Goal: Transaction & Acquisition: Obtain resource

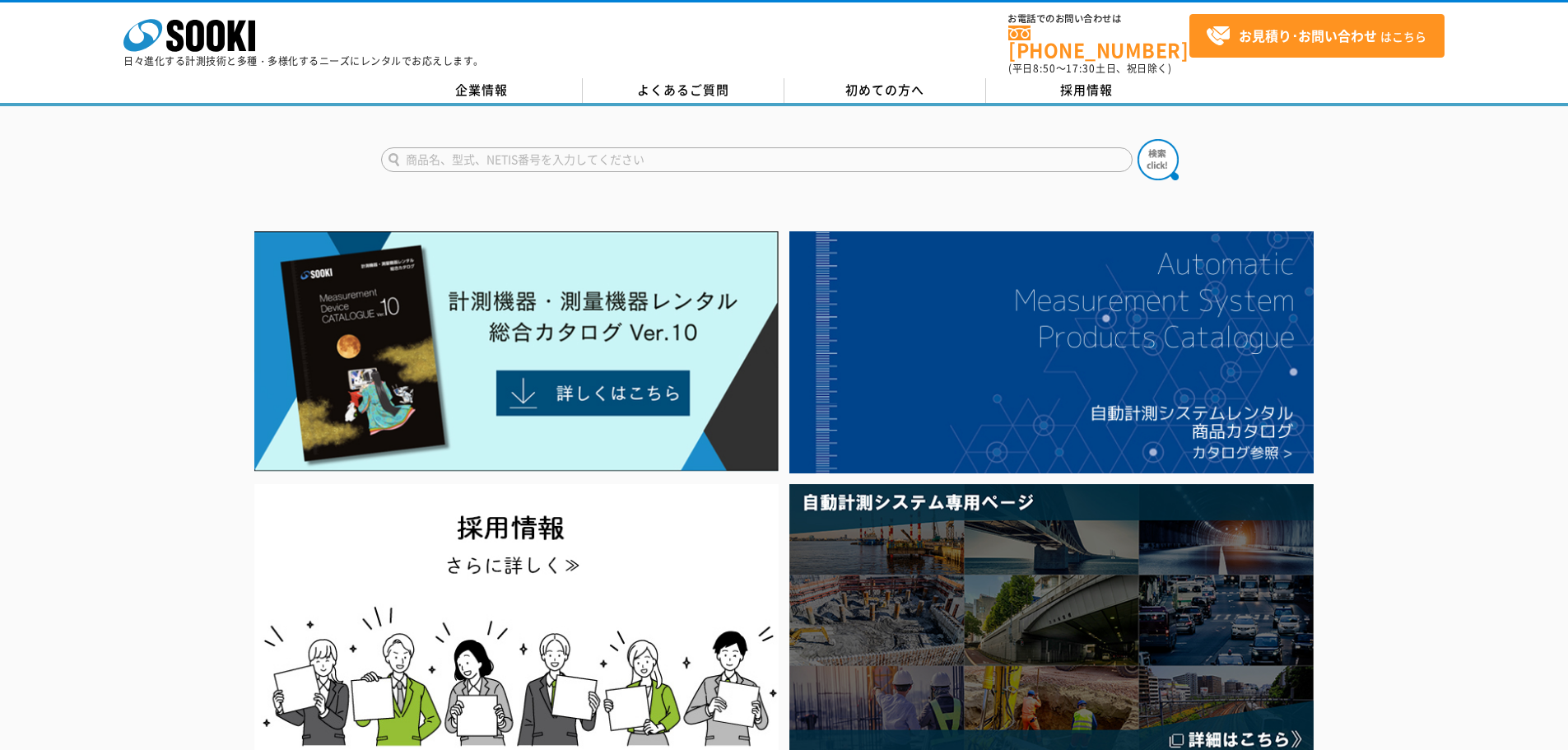
click at [585, 153] on input "text" at bounding box center [756, 160] width 752 height 24
type input "52"
click at [1138, 139] on button at bounding box center [1158, 159] width 41 height 41
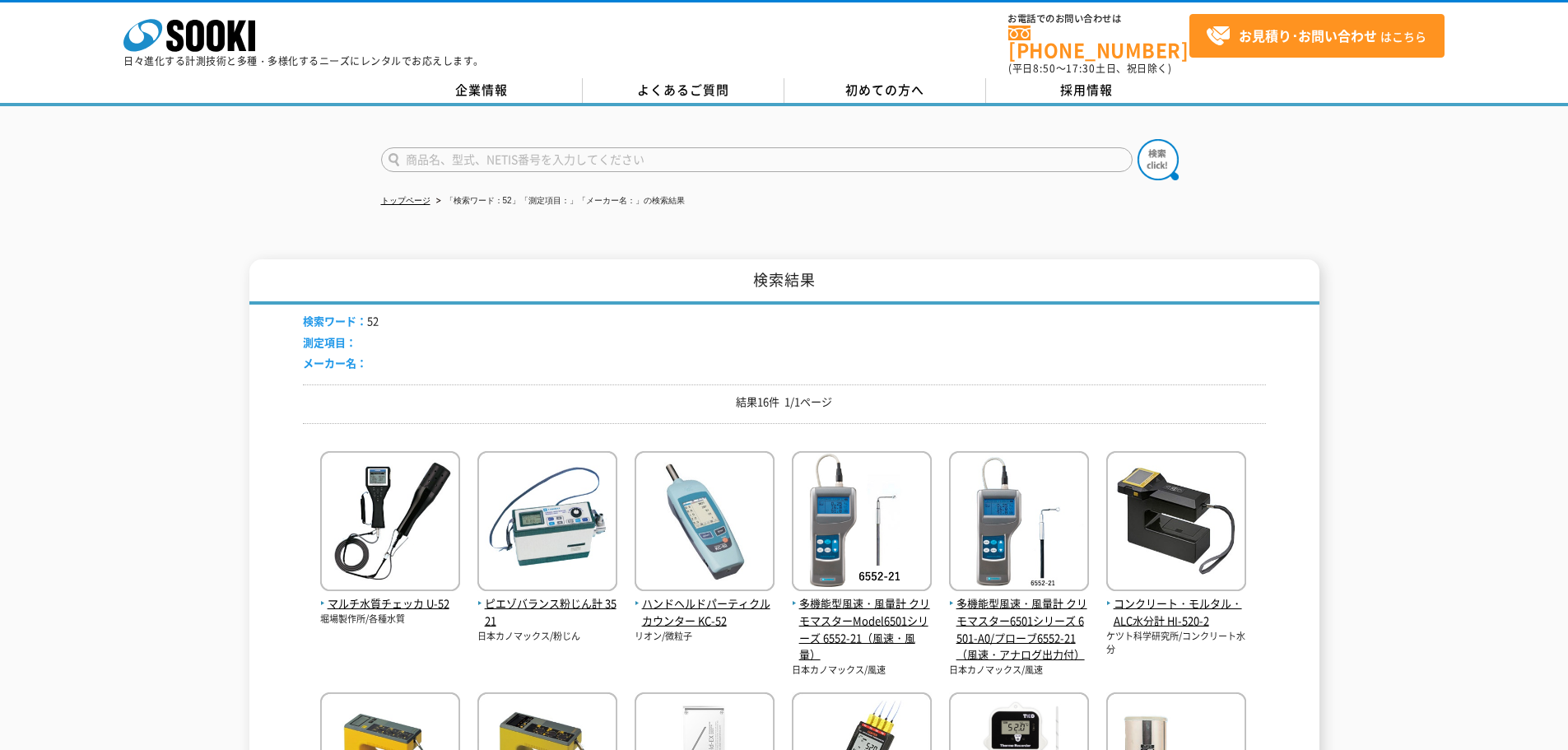
scroll to position [247, 0]
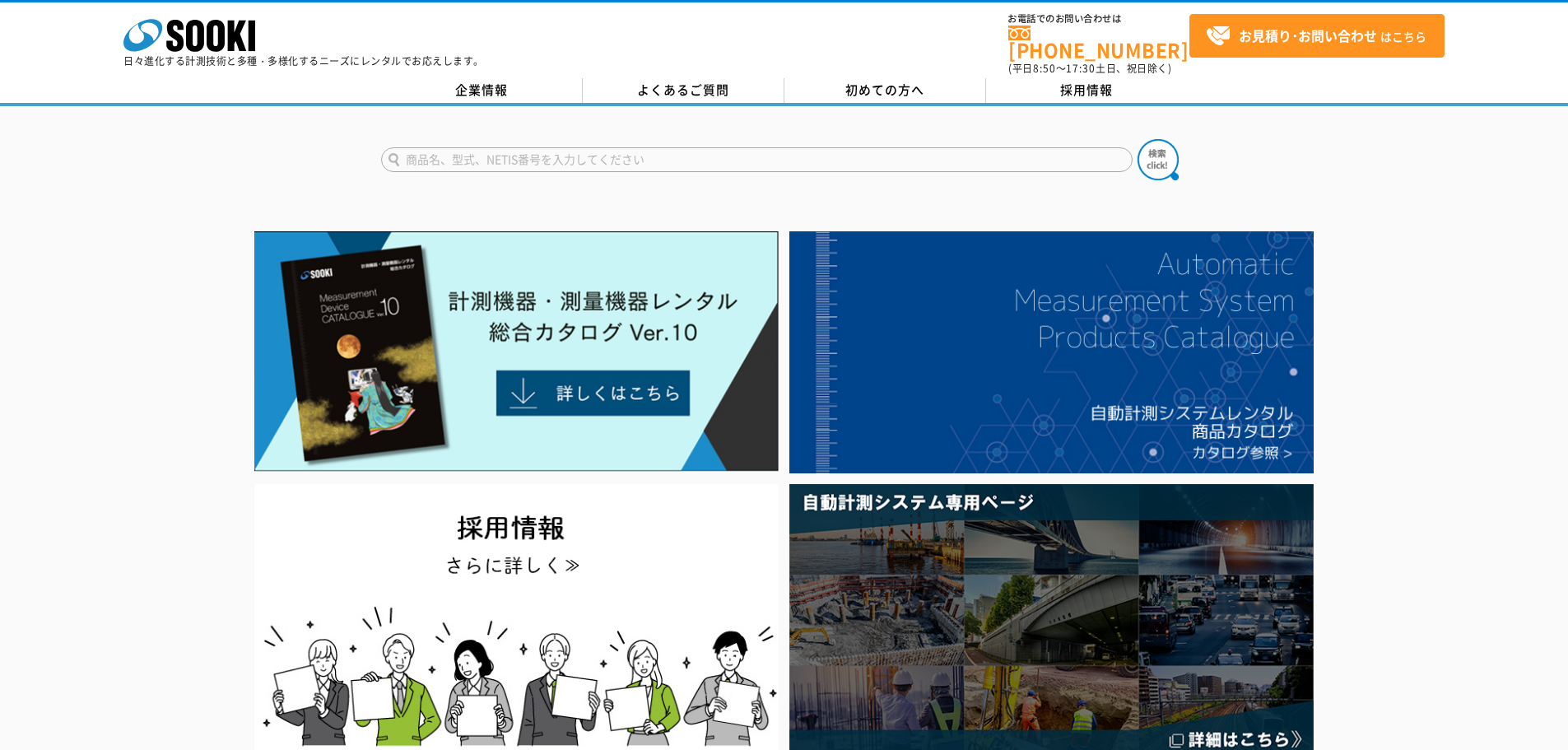
click at [427, 147] on input "text" at bounding box center [756, 160] width 752 height 24
type input "52"
click at [1138, 139] on button at bounding box center [1158, 159] width 41 height 41
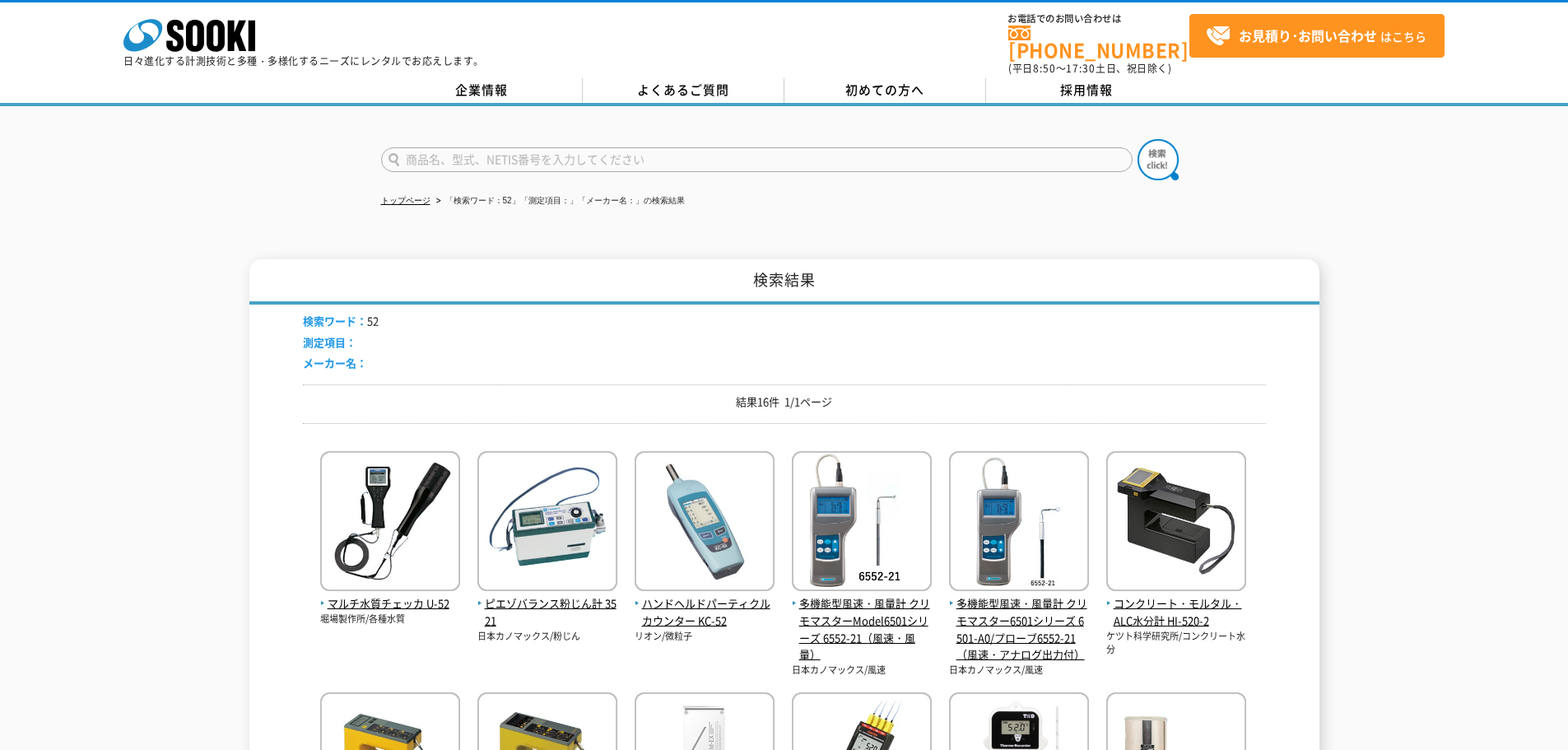
click at [623, 148] on input "text" at bounding box center [756, 160] width 752 height 24
type input "商品名、型式、NETIS番号を入力してください"
click at [426, 147] on input "text" at bounding box center [756, 160] width 752 height 24
type input "76"
click at [1138, 139] on button at bounding box center [1158, 159] width 41 height 41
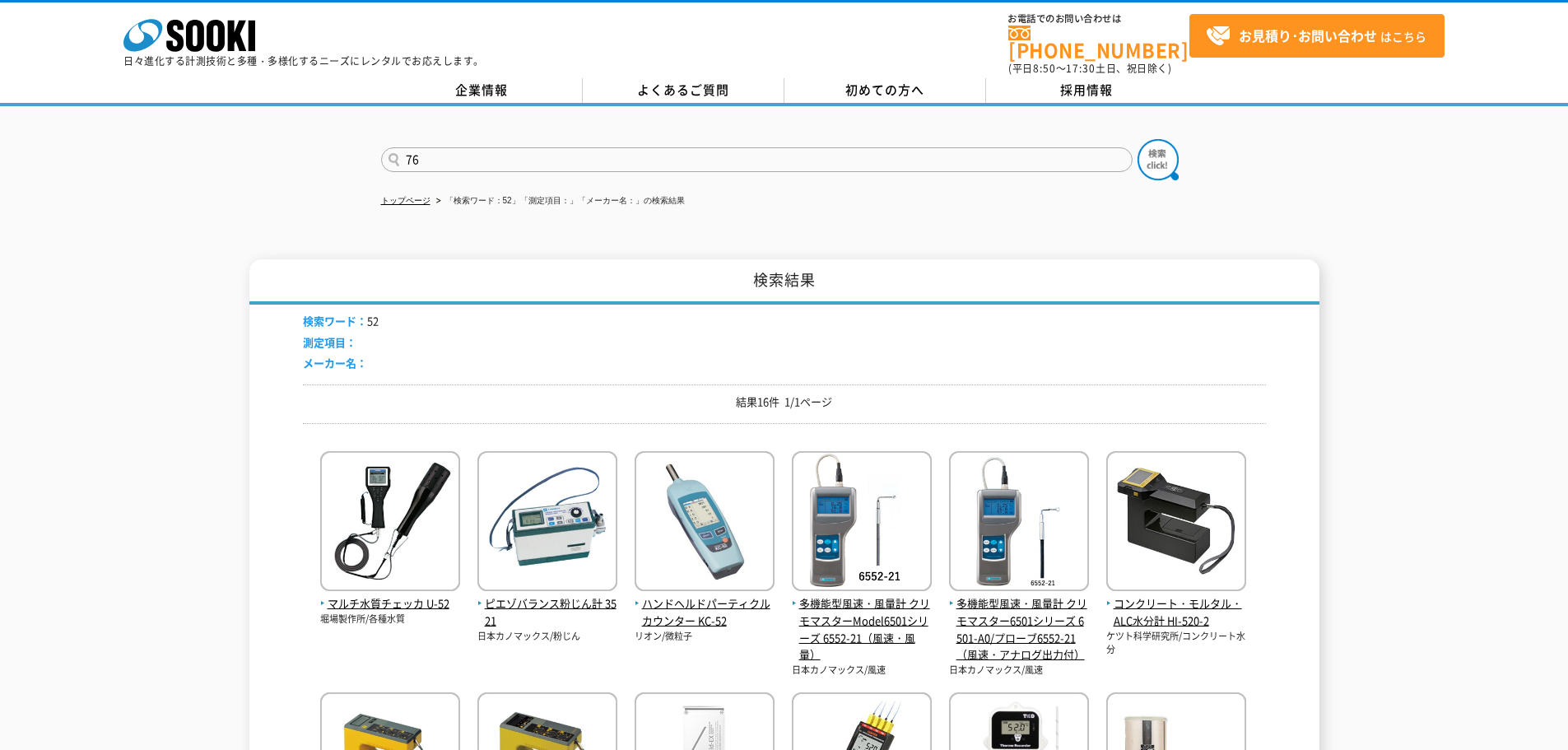
click at [1138, 139] on button at bounding box center [1158, 159] width 41 height 41
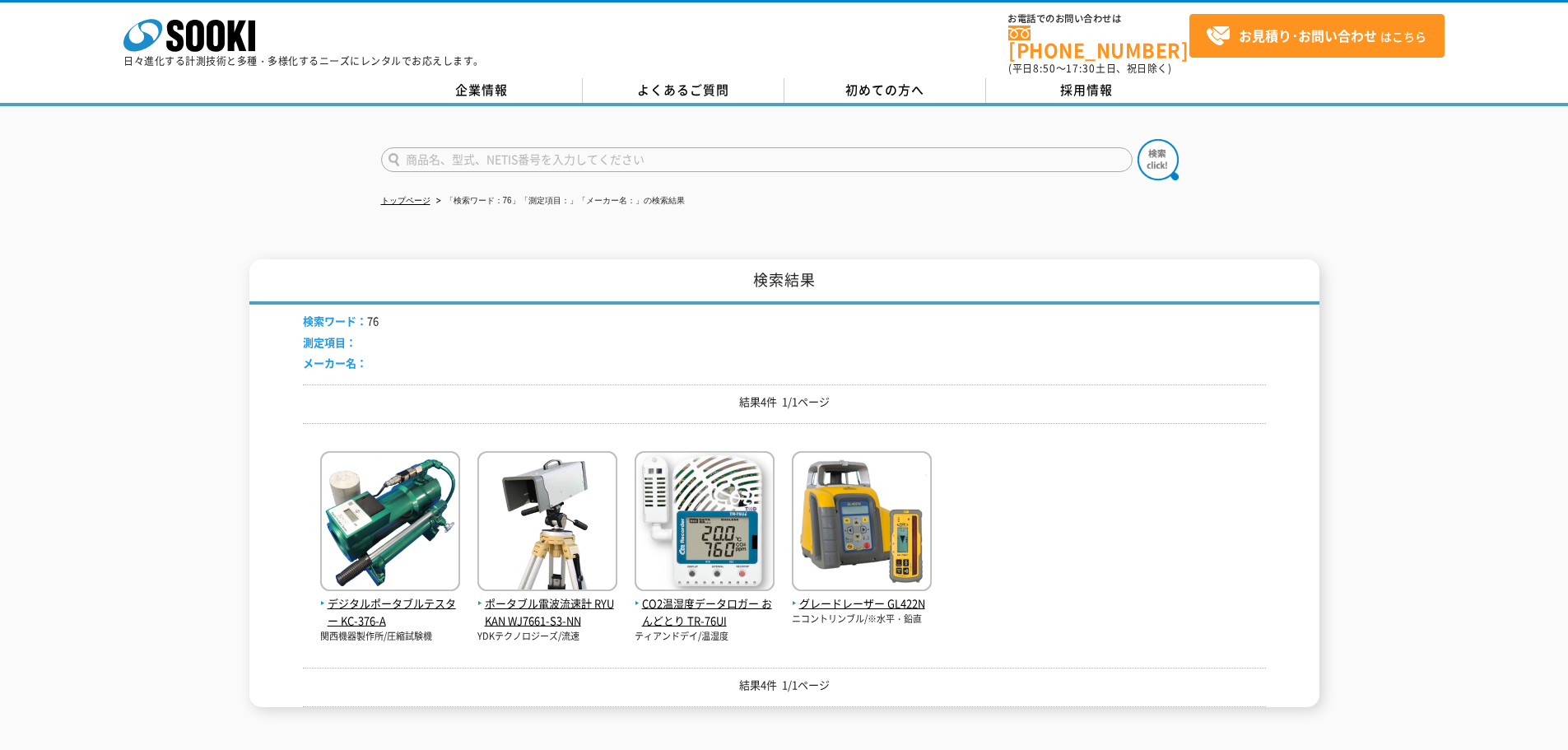
click at [531, 149] on input "text" at bounding box center [756, 160] width 752 height 24
type input "商品名、型式、NETIS番号を入力してください"
click at [550, 153] on input "text" at bounding box center [756, 160] width 752 height 24
type input "503"
click at [1162, 147] on img at bounding box center [1158, 159] width 41 height 41
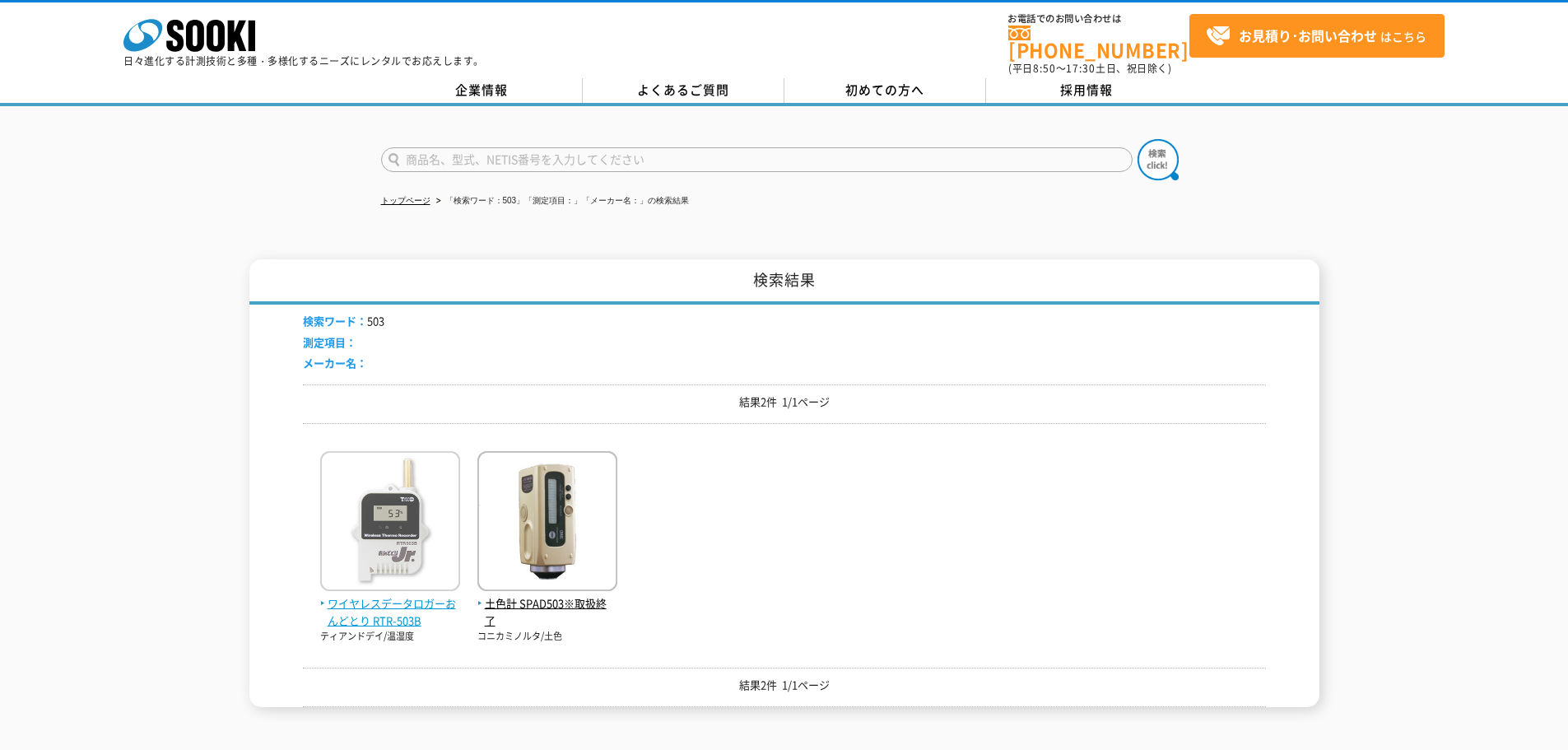
scroll to position [82, 0]
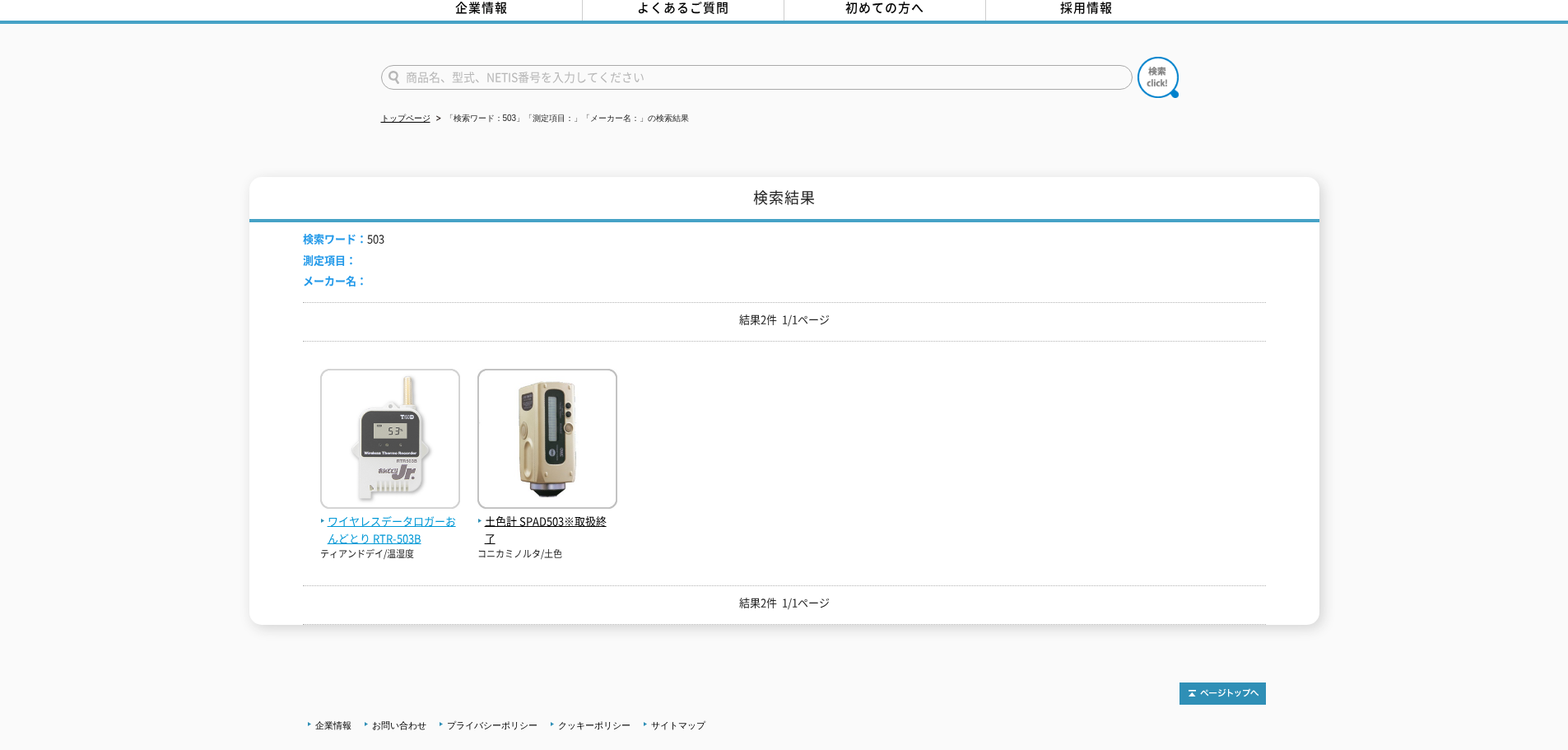
click at [392, 466] on img at bounding box center [389, 440] width 140 height 144
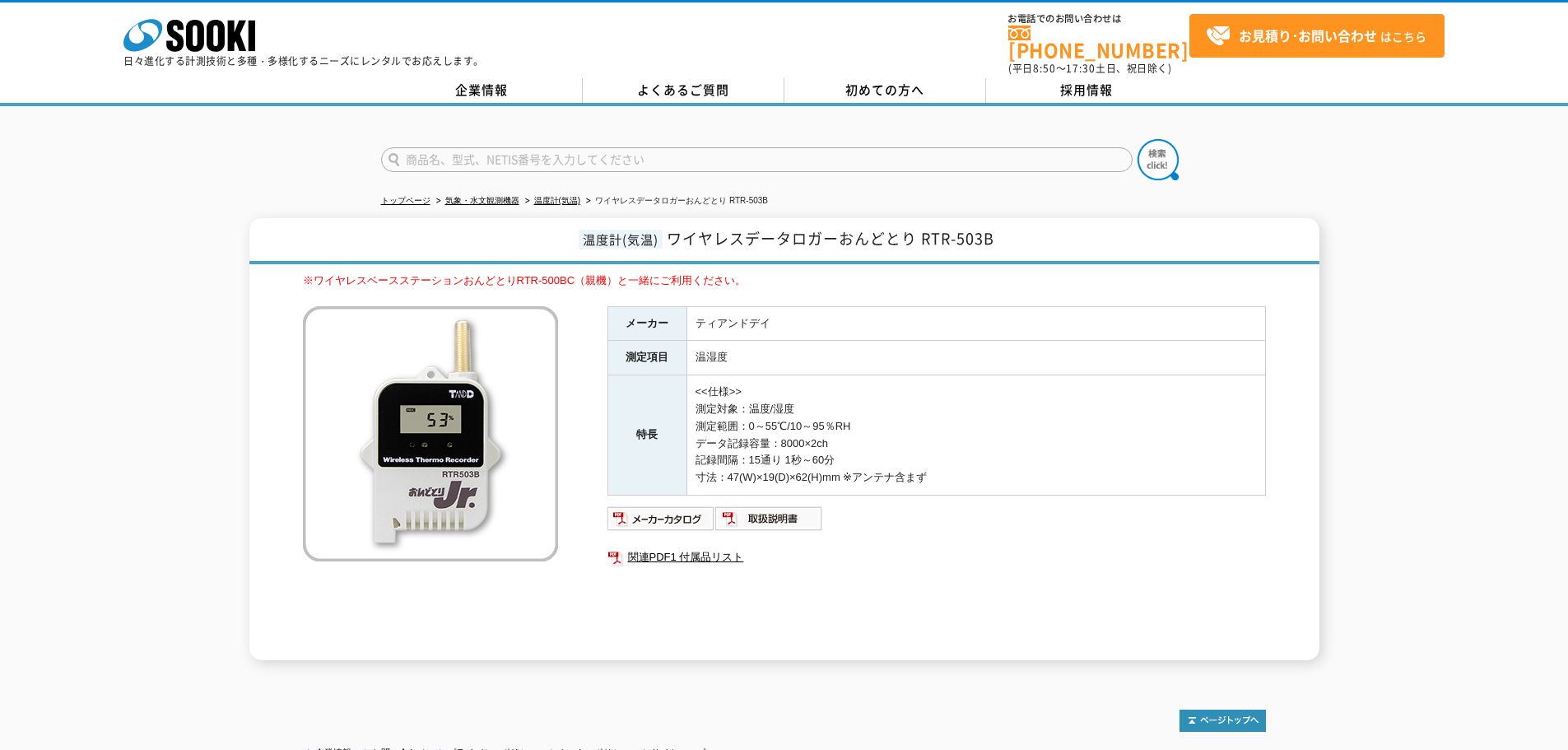
click at [518, 597] on div "※ワイヤレスベースステーションおんどとりRTR-500BC（親機）と一緒にご利用ください。 メーカー ティアンドデイ 測定項目 温湿度 特長 <<仕様>> 測…" at bounding box center [784, 466] width 963 height 388
